Goal: Information Seeking & Learning: Learn about a topic

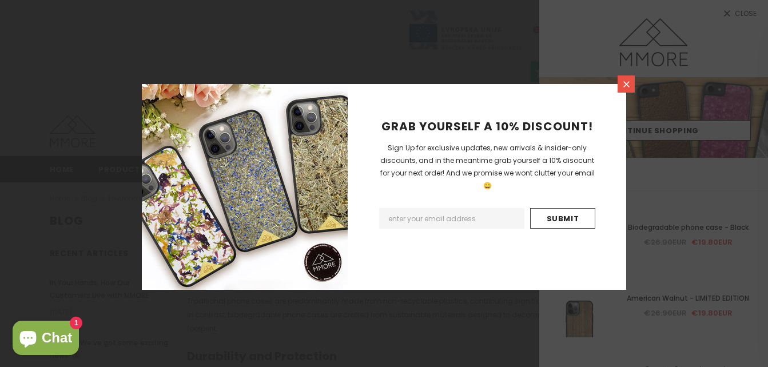
click at [620, 84] on link at bounding box center [625, 83] width 17 height 17
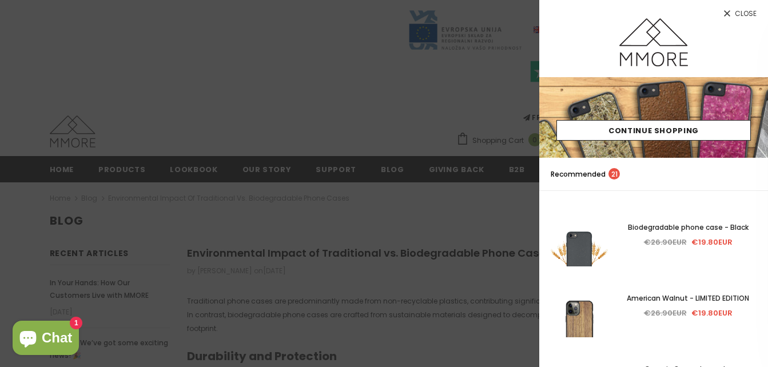
click at [748, 16] on span "Close" at bounding box center [746, 13] width 22 height 7
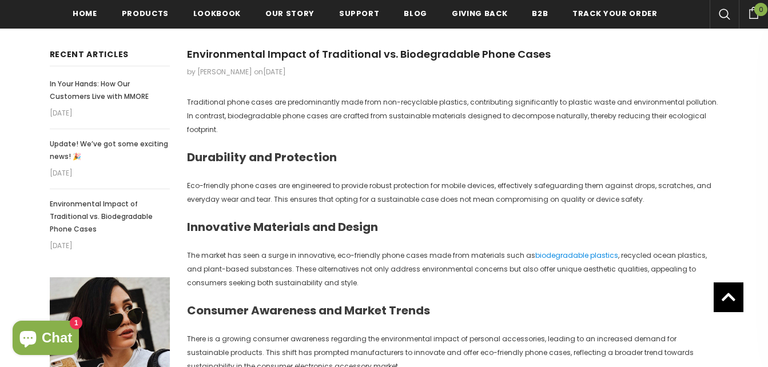
scroll to position [206, 0]
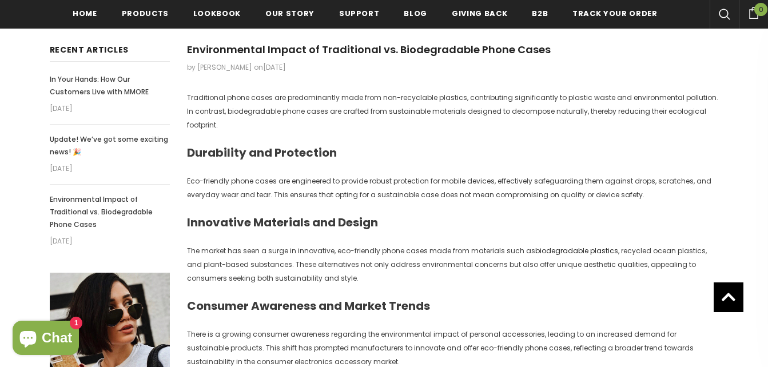
click at [591, 246] on link "biodegradable plastics" at bounding box center [576, 251] width 83 height 10
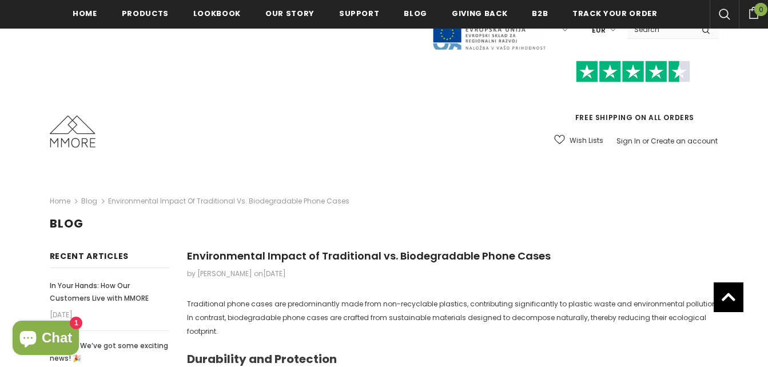
scroll to position [206, 0]
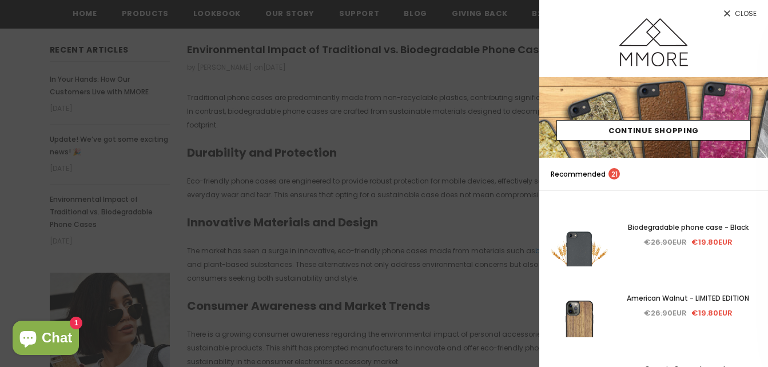
click at [745, 11] on span "Close" at bounding box center [746, 13] width 22 height 7
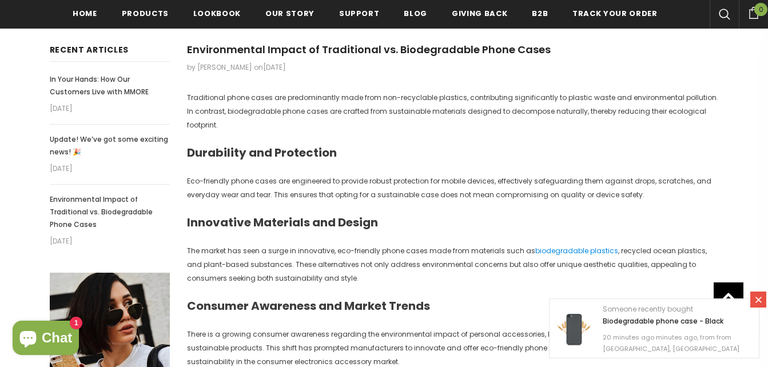
click at [362, 122] on div "Traditional phone cases are predominantly made from non-recyclable plastics, co…" at bounding box center [453, 250] width 532 height 319
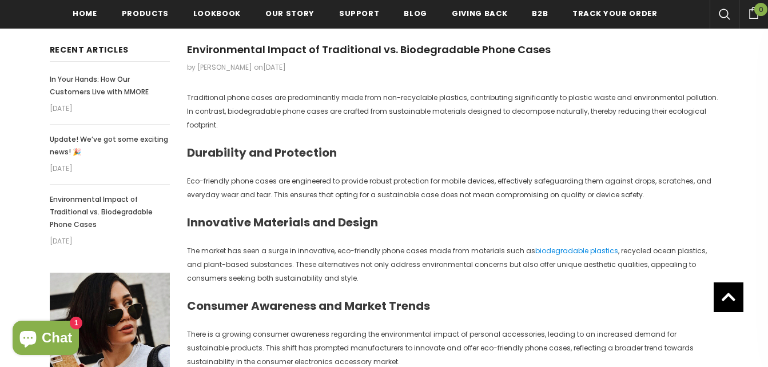
click at [69, 342] on span "Chat" at bounding box center [57, 337] width 30 height 17
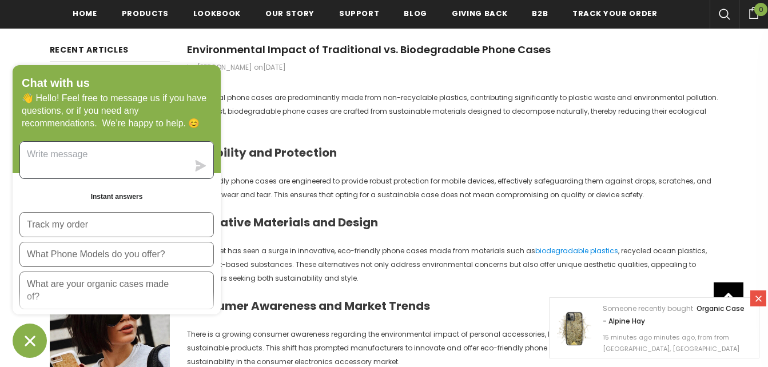
click at [131, 162] on textarea "Message us" at bounding box center [104, 160] width 168 height 37
click at [759, 302] on icon at bounding box center [758, 299] width 10 height 10
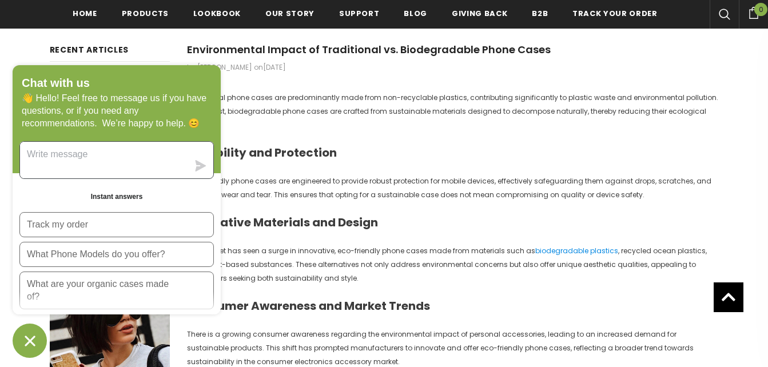
click at [78, 157] on textarea "Message us" at bounding box center [104, 160] width 168 height 37
type textarea "what is 1+1"
click at [199, 170] on icon "submit" at bounding box center [201, 165] width 11 height 11
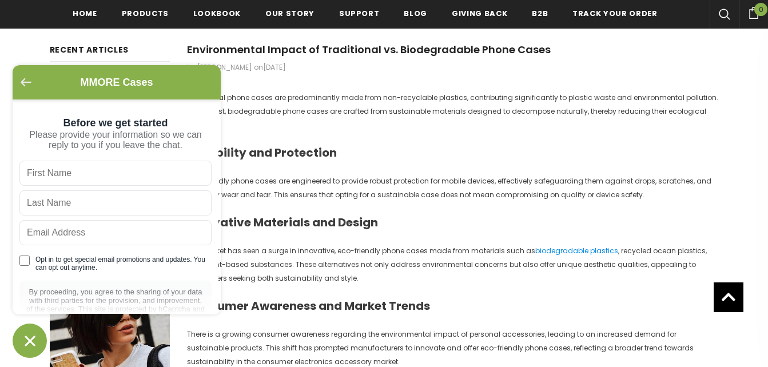
click at [29, 86] on icon "Go back to the main screen" at bounding box center [26, 82] width 11 height 8
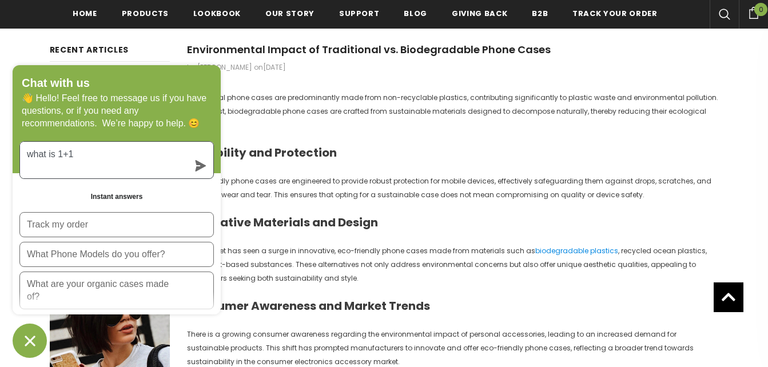
click at [201, 168] on icon "submit" at bounding box center [201, 165] width 11 height 11
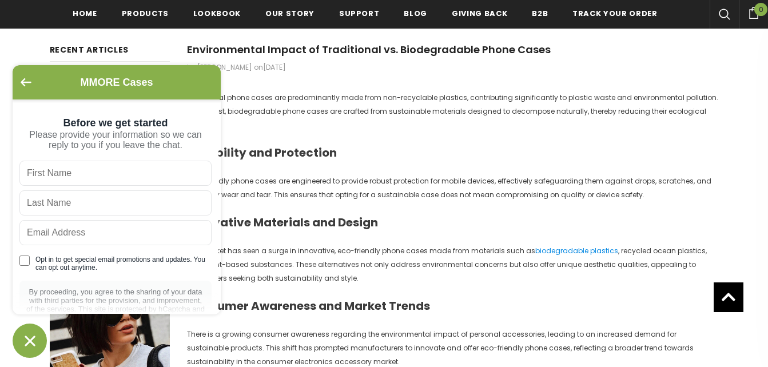
click at [17, 80] on div "MMORE Cases" at bounding box center [117, 82] width 208 height 34
click at [22, 82] on icon "Go back to the main screen" at bounding box center [26, 82] width 11 height 8
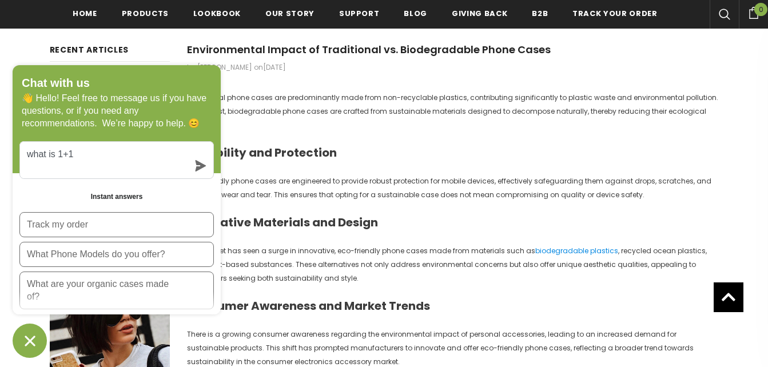
click at [683, 49] on h1 "Environmental Impact of Traditional vs. Biodegradable Phone Cases" at bounding box center [453, 49] width 532 height 17
drag, startPoint x: 165, startPoint y: 170, endPoint x: 0, endPoint y: 168, distance: 165.2
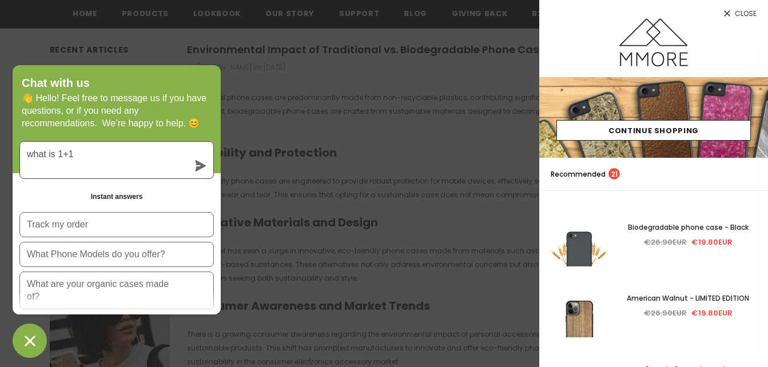
drag, startPoint x: 22, startPoint y: 329, endPoint x: 24, endPoint y: 340, distance: 11.1
click at [24, 340] on icon "Chat window" at bounding box center [30, 341] width 18 height 18
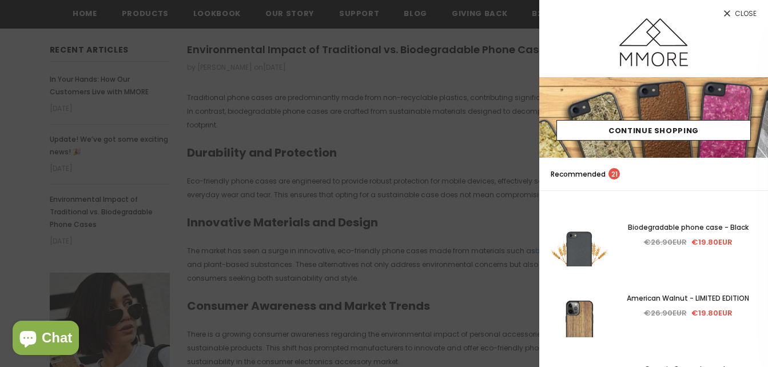
click at [725, 13] on icon at bounding box center [727, 14] width 10 height 10
click at [732, 14] on link "Close" at bounding box center [653, 9] width 229 height 18
click at [729, 13] on icon at bounding box center [727, 13] width 6 height 6
click at [725, 12] on icon at bounding box center [727, 13] width 6 height 6
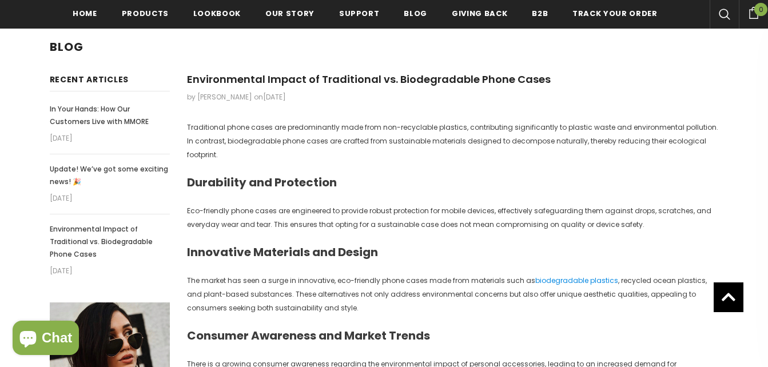
scroll to position [179, 0]
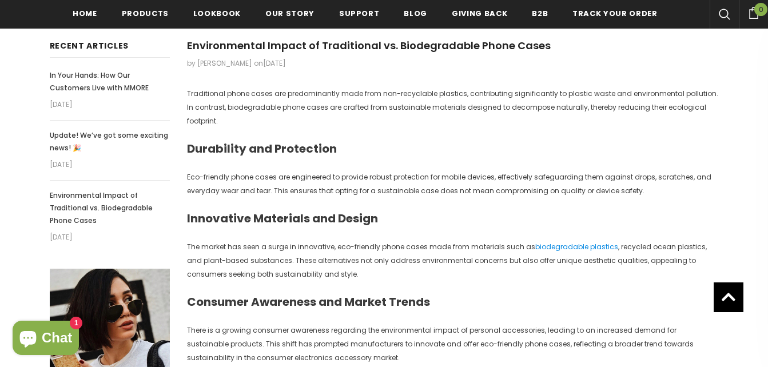
scroll to position [209, 0]
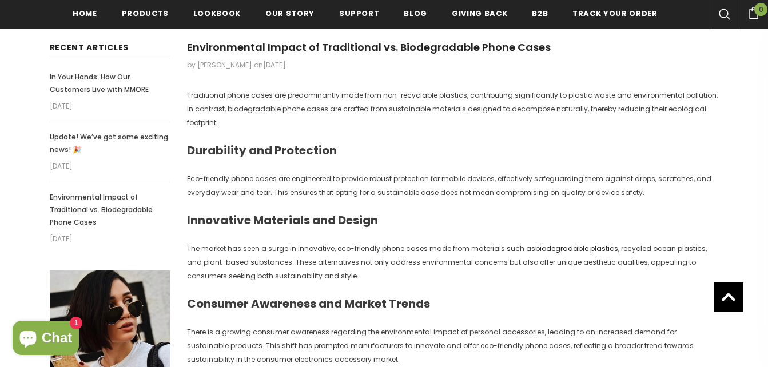
click at [575, 244] on link "biodegradable plastics" at bounding box center [576, 249] width 83 height 10
